Goal: Information Seeking & Learning: Find specific fact

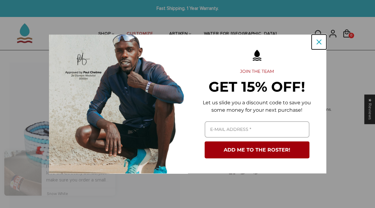
click at [320, 43] on icon "close icon" at bounding box center [319, 41] width 5 height 5
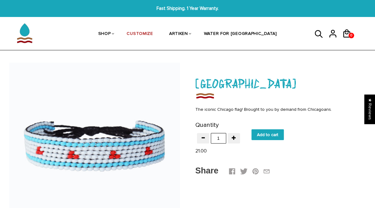
click at [316, 31] on icon at bounding box center [319, 34] width 8 height 8
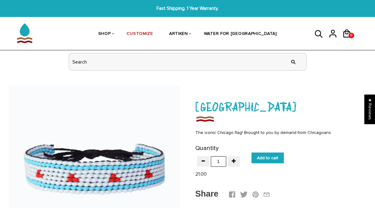
click at [83, 65] on input "header search" at bounding box center [188, 61] width 238 height 17
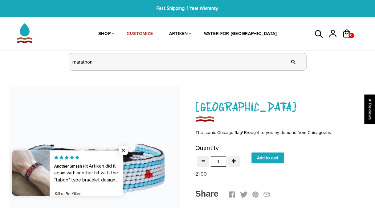
type input "marathon"
click at [287, 50] on input "" at bounding box center [293, 61] width 12 height 23
